Goal: Information Seeking & Learning: Learn about a topic

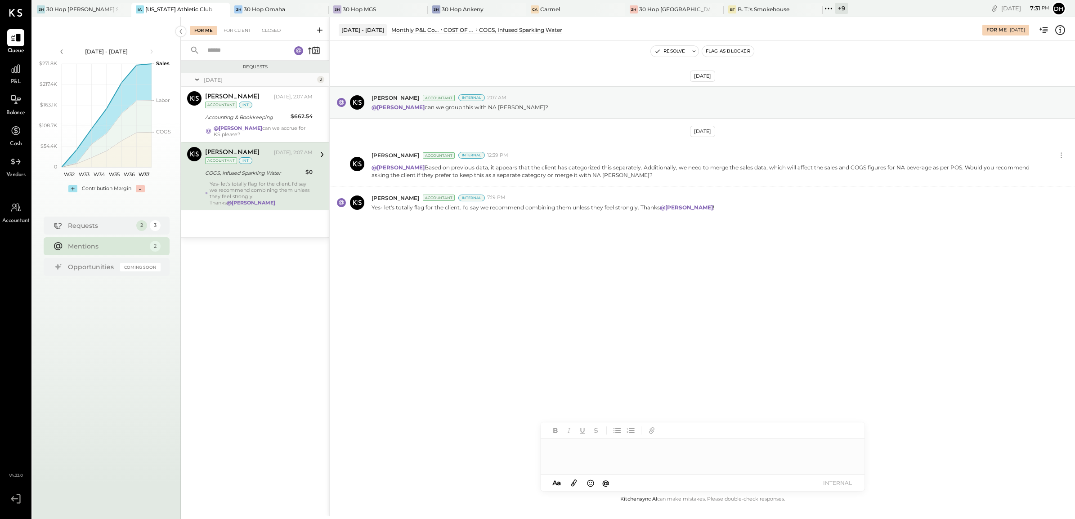
click at [578, 454] on div at bounding box center [702, 457] width 324 height 36
click at [513, 300] on div "[DATE] [PERSON_NAME] Accountant Internal 2:07 AM @[PERSON_NAME] can we group th…" at bounding box center [702, 267] width 745 height 453
click at [570, 455] on div at bounding box center [702, 457] width 324 height 36
drag, startPoint x: 660, startPoint y: 446, endPoint x: 535, endPoint y: 439, distance: 124.7
click at [535, 439] on div "[DATE] - [DATE] Monthly P&L Comparison COST OF GOODS SOLD (COGS) COGS, Infused …" at bounding box center [701, 266] width 745 height 499
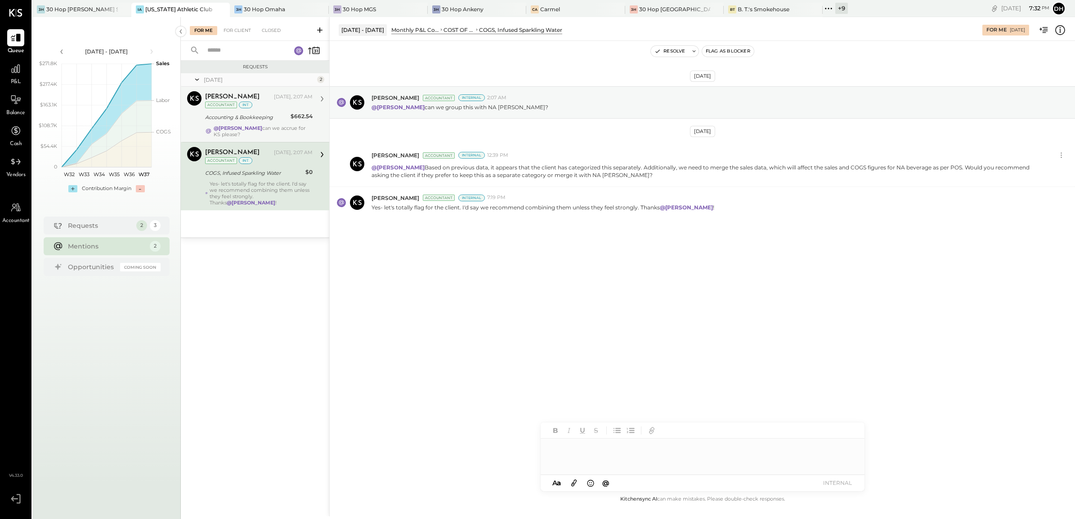
click at [270, 116] on div "Accounting & Bookkeeping" at bounding box center [246, 117] width 83 height 9
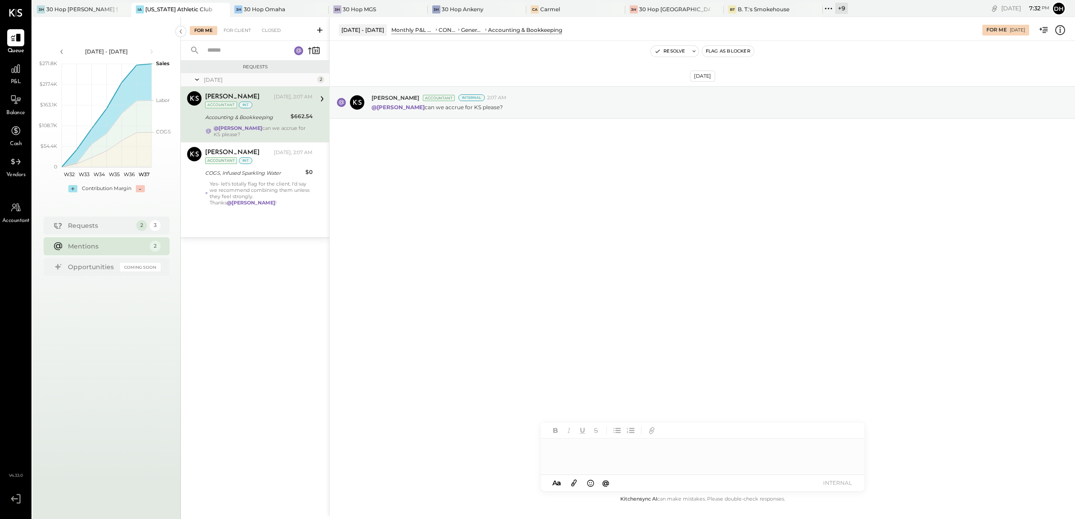
click at [580, 456] on div at bounding box center [702, 457] width 324 height 36
type input "***"
click at [499, 208] on div "[DATE] [PERSON_NAME] Accountant Internal 2:07 AM @[PERSON_NAME] can we accrue f…" at bounding box center [702, 267] width 745 height 453
